Goal: Task Accomplishment & Management: Manage account settings

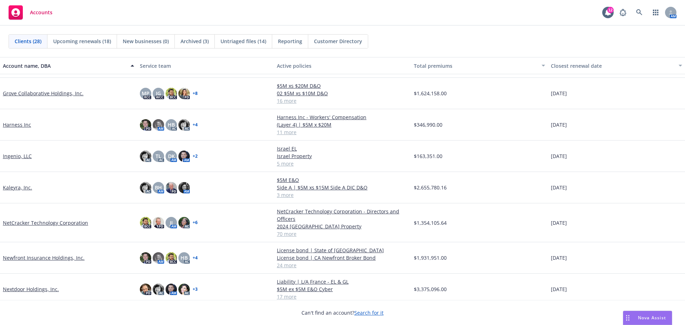
scroll to position [143, 0]
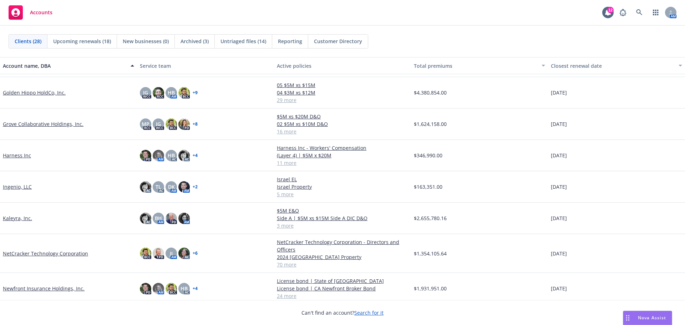
click at [55, 124] on link "Grove Collaborative Holdings, Inc." at bounding box center [43, 123] width 81 height 7
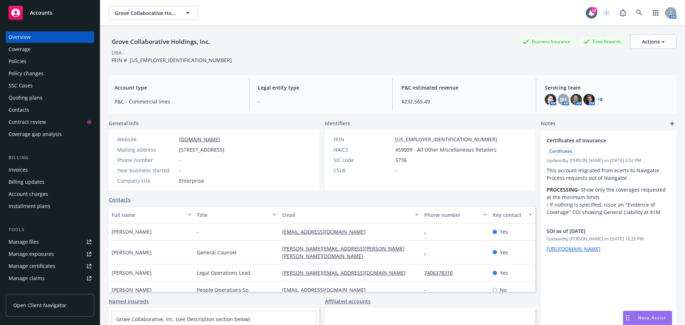
click at [51, 60] on div "Policies" at bounding box center [50, 61] width 83 height 11
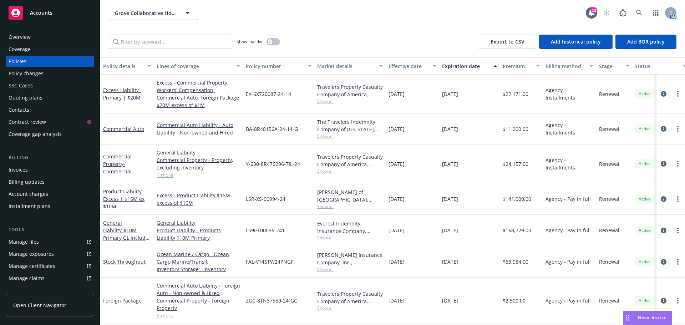
click at [14, 240] on div "Manage files" at bounding box center [24, 241] width 30 height 11
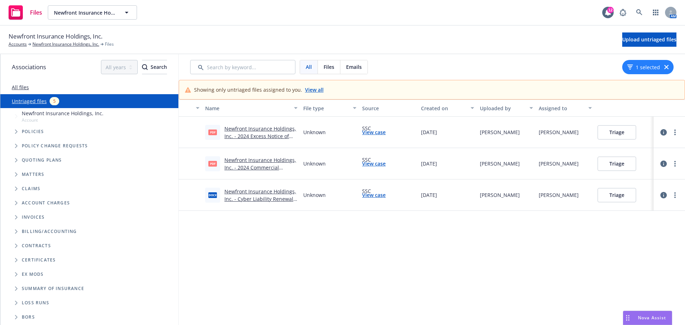
click at [252, 130] on link "Newfront Insurance Holdings, Inc. - 2024 Excess Notice of Conditional Renewal .…" at bounding box center [260, 136] width 72 height 22
click at [620, 132] on button "Triage" at bounding box center [616, 132] width 39 height 14
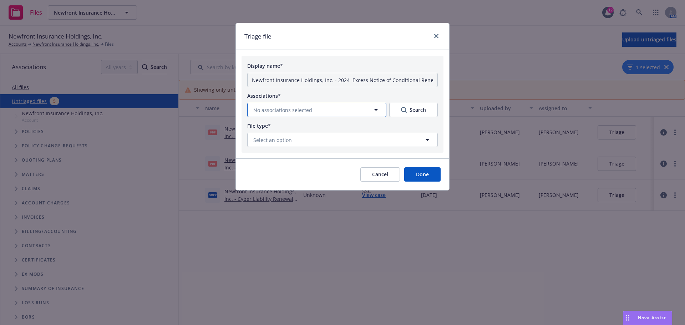
click at [377, 110] on icon "button" at bounding box center [376, 110] width 9 height 9
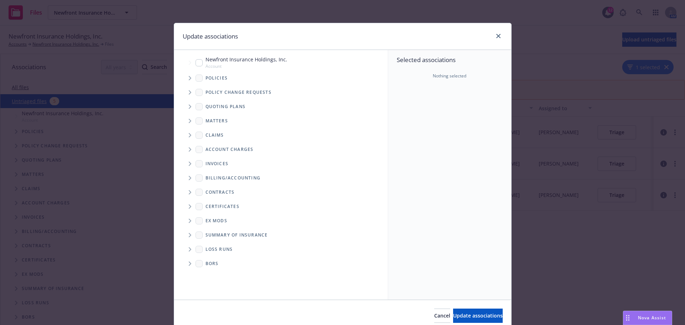
click at [185, 79] on span "Tree Example" at bounding box center [189, 77] width 11 height 11
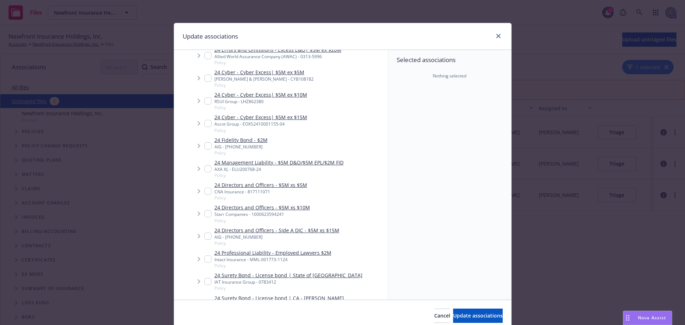
scroll to position [285, 0]
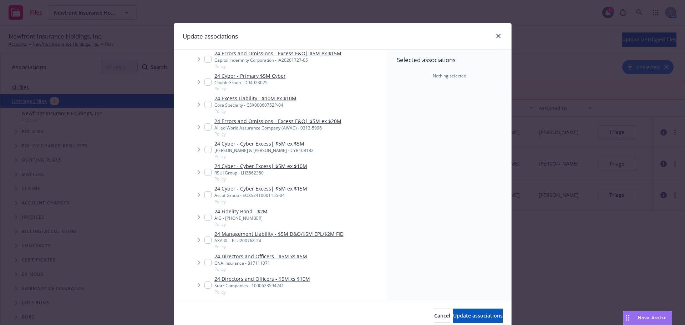
click at [204, 105] on input "Tree Example" at bounding box center [207, 104] width 7 height 7
checkbox input "true"
click at [461, 312] on span "Update associations" at bounding box center [478, 315] width 50 height 7
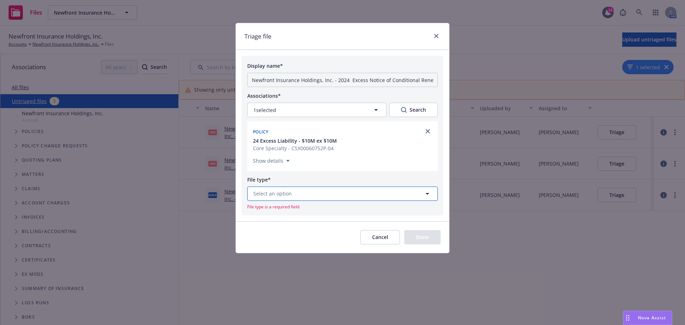
click at [347, 193] on button "Select an option" at bounding box center [342, 194] width 190 height 14
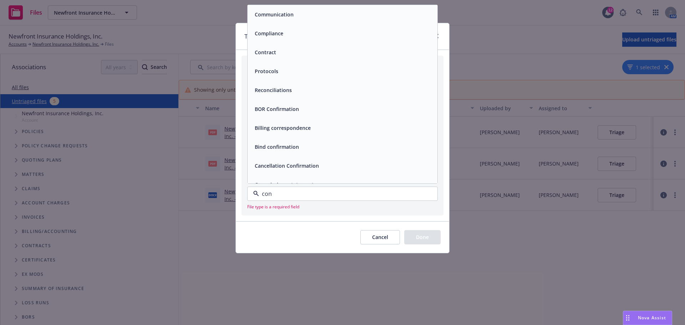
type input "cond"
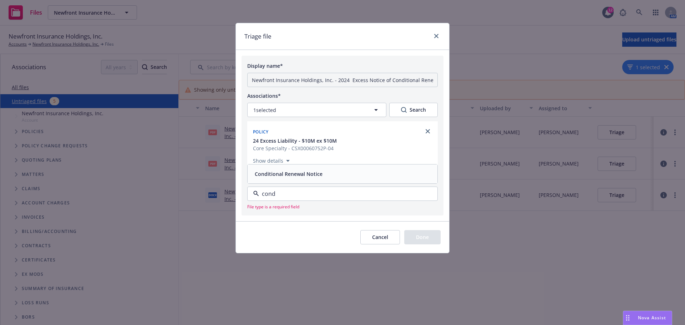
click at [351, 175] on div "Conditional Renewal Notice" at bounding box center [342, 174] width 181 height 10
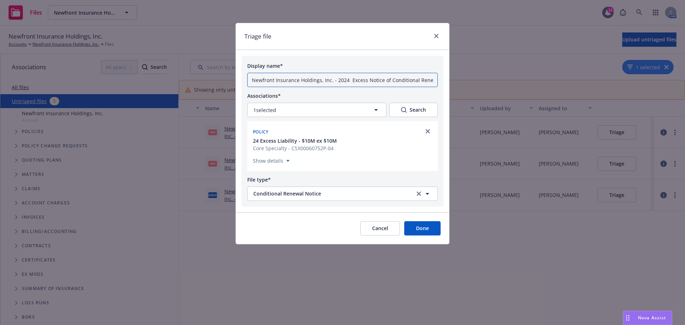
drag, startPoint x: 347, startPoint y: 78, endPoint x: 200, endPoint y: 70, distance: 146.9
click at [200, 70] on div "Triage file Display name* Newfront Insurance Holdings, Inc. - 2024 Excess Notic…" at bounding box center [342, 162] width 685 height 325
type input "24 Excess Notice of Conditional Renewal .pdf"
click at [424, 229] on button "Done" at bounding box center [422, 228] width 36 height 14
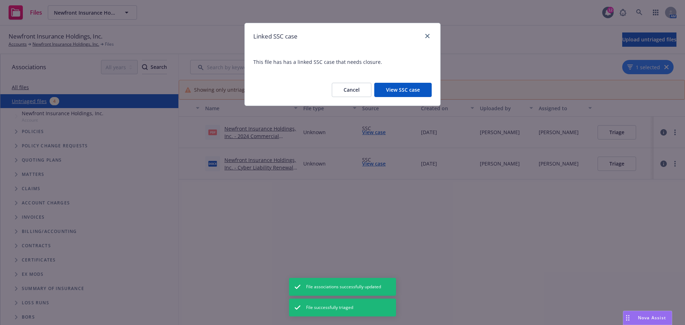
click at [414, 91] on button "View SSC case" at bounding box center [402, 90] width 57 height 14
